Goal: Information Seeking & Learning: Learn about a topic

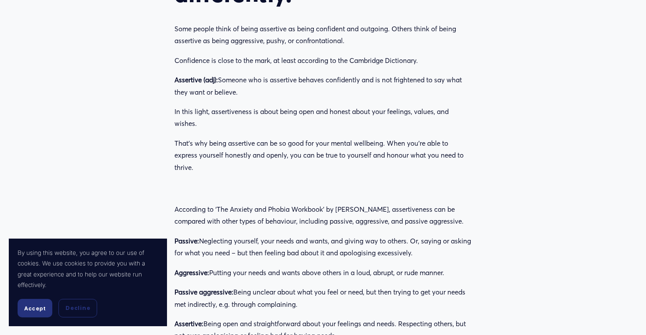
scroll to position [589, 0]
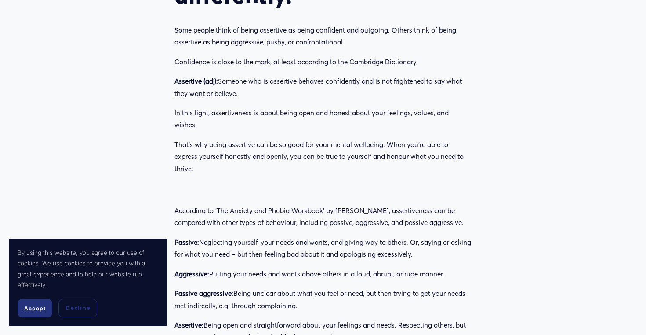
click at [292, 116] on p "In this light, assertiveness is about being open and honest about your feelings…" at bounding box center [323, 119] width 297 height 24
drag, startPoint x: 212, startPoint y: 112, endPoint x: 220, endPoint y: 121, distance: 12.5
click at [220, 121] on p "In this light, assertiveness is about being open and honest about your feelings…" at bounding box center [323, 119] width 297 height 24
copy p "assertiveness is about being open and honest about your feelings, values, and w…"
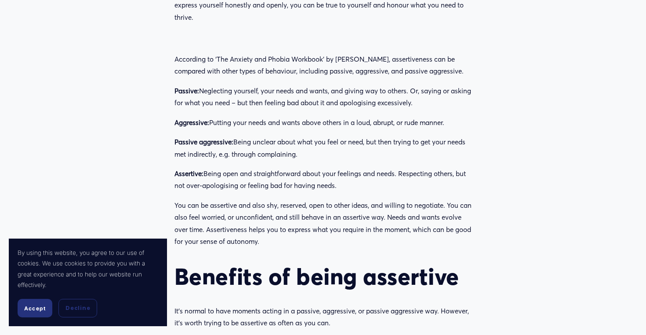
scroll to position [742, 0]
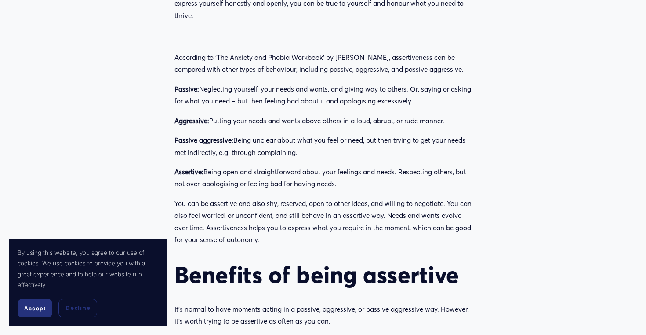
drag, startPoint x: 300, startPoint y: 152, endPoint x: 173, endPoint y: 90, distance: 141.8
click at [173, 90] on div "According to ‘The Anxiety and Phobia Workbook’ by [PERSON_NAME], assertiveness …" at bounding box center [323, 218] width 312 height 349
copy div "Passive: Neglecting yourself, your needs and wants, and giving way to others. O…"
click at [372, 150] on p "Passive aggressive: Being unclear about what you feel or need, but then trying …" at bounding box center [323, 146] width 297 height 24
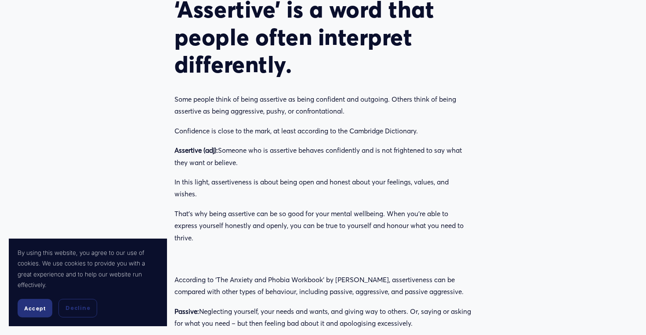
scroll to position [522, 0]
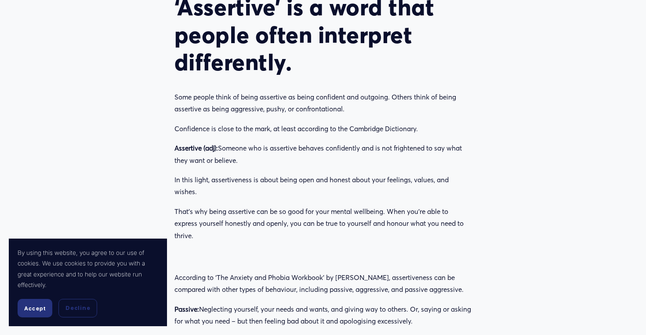
drag, startPoint x: 212, startPoint y: 178, endPoint x: 393, endPoint y: 190, distance: 181.1
click at [393, 190] on p "In this light, assertiveness is about being open and honest about your feelings…" at bounding box center [323, 186] width 297 height 24
copy p "assertiveness is about being open and honest about your feelings, values, and w…"
